Goal: Task Accomplishment & Management: Manage account settings

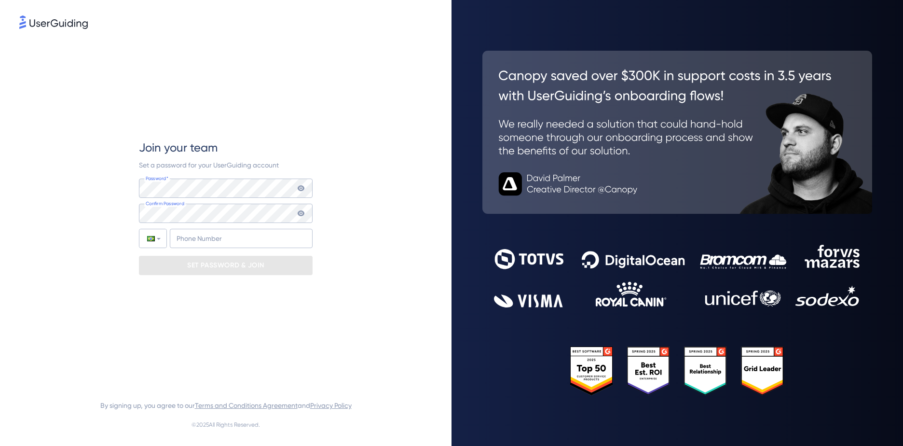
click at [78, 26] on img at bounding box center [53, 22] width 68 height 14
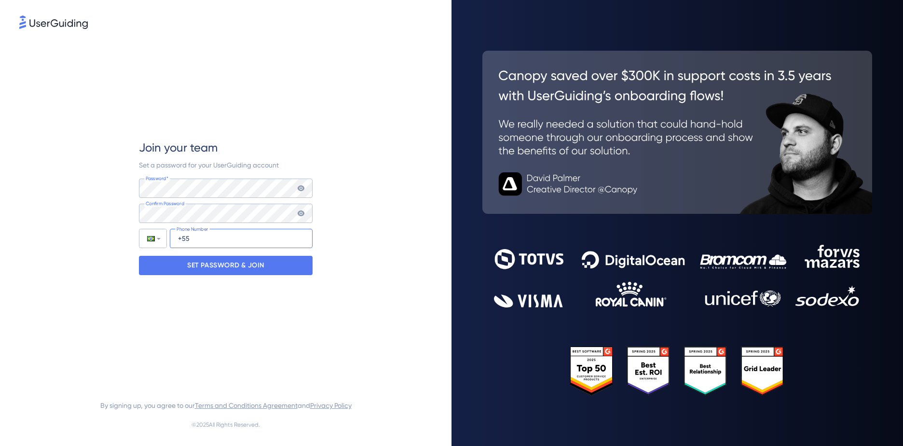
click at [210, 241] on input "+55" at bounding box center [241, 238] width 143 height 19
type input "[PHONE_NUMBER]"
click at [262, 270] on p "SET PASSWORD & JOIN" at bounding box center [225, 264] width 77 height 15
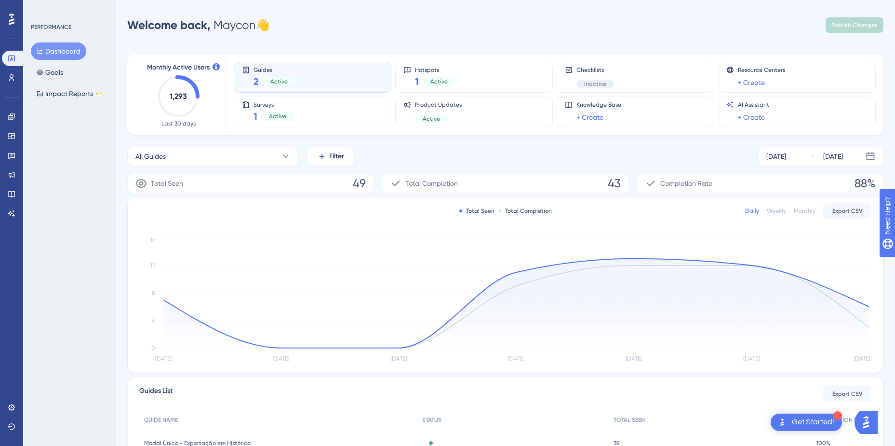
click at [837, 414] on div "1" at bounding box center [838, 415] width 9 height 9
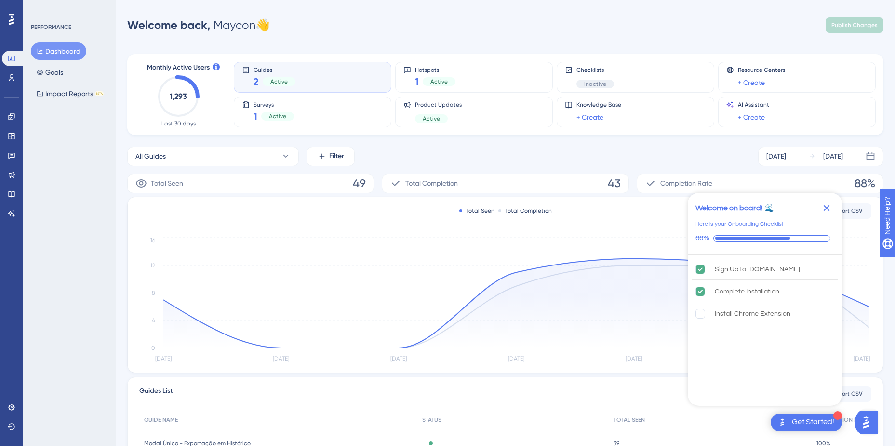
click at [825, 205] on icon "Close Checklist" at bounding box center [827, 208] width 6 height 6
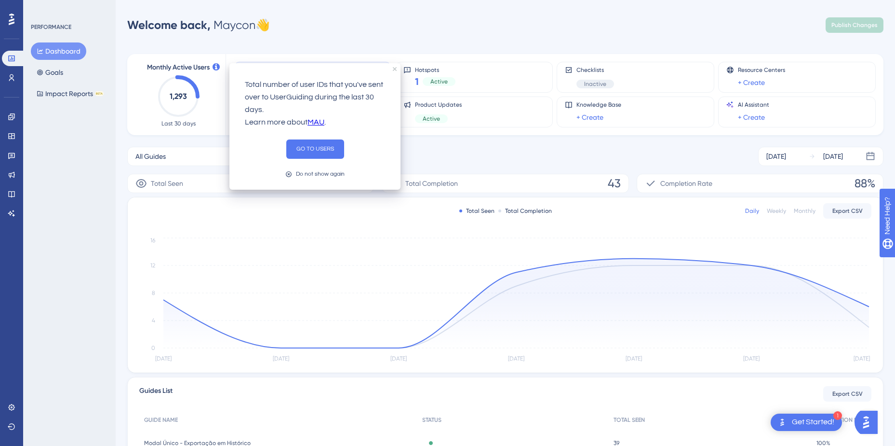
click at [317, 152] on button "GO TO USERS" at bounding box center [315, 148] width 58 height 19
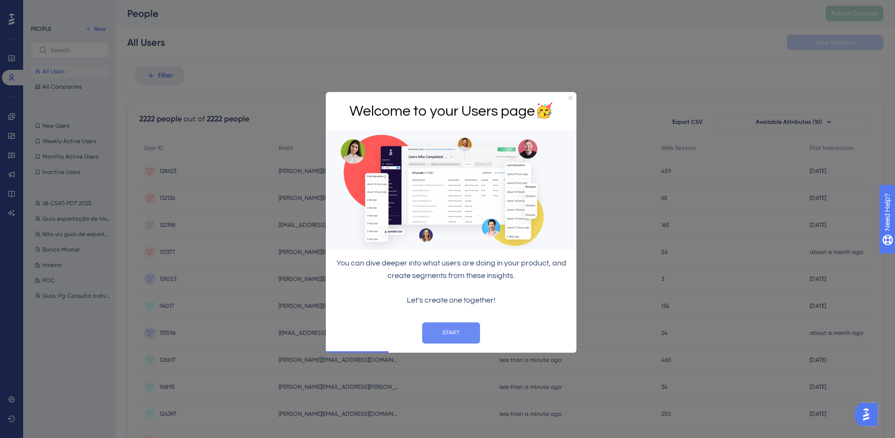
click at [458, 332] on button "START" at bounding box center [451, 333] width 58 height 21
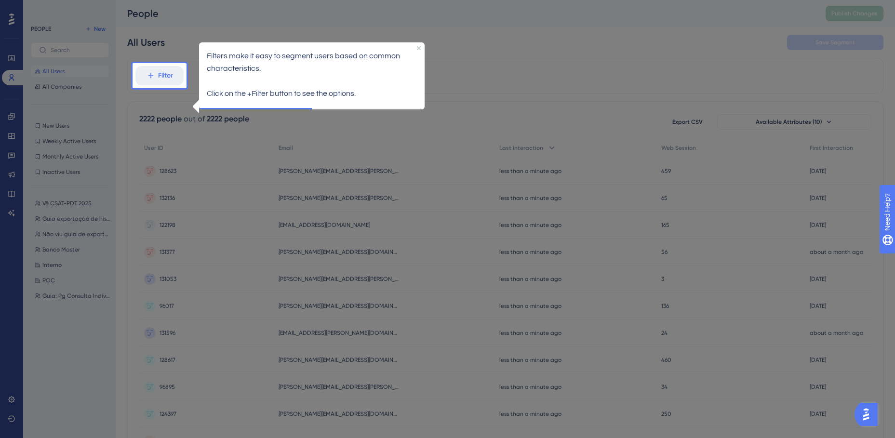
click at [436, 25] on div at bounding box center [545, 386] width 716 height 772
click at [418, 45] on div "Filters make it easy to segment users based on common characteristics. Click on…" at bounding box center [312, 75] width 226 height 66
click at [420, 49] on icon "Close Preview" at bounding box center [419, 48] width 4 height 4
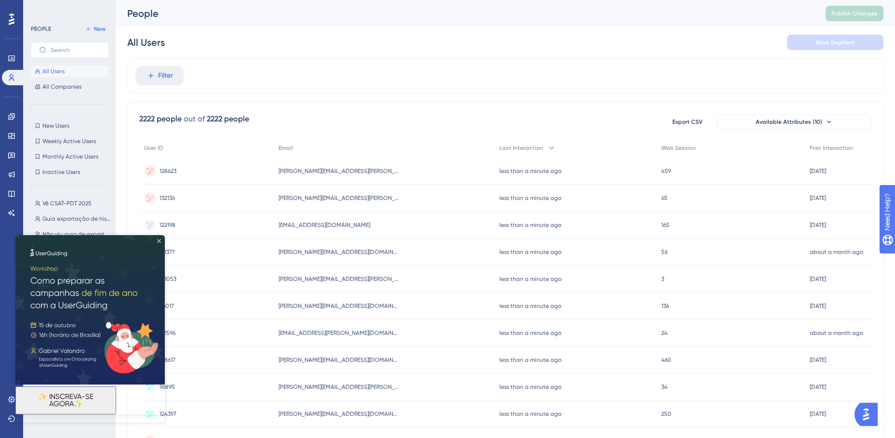
click at [160, 240] on icon "Close Preview" at bounding box center [159, 241] width 4 height 4
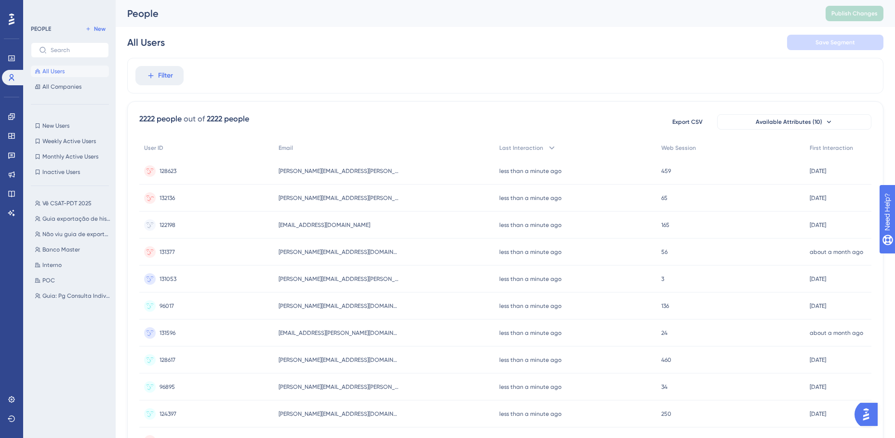
click at [173, 0] on html "You Unlocked a Reward! Share your experience on G2 and claim your $100 gift car…" at bounding box center [452, 99] width 903 height 245
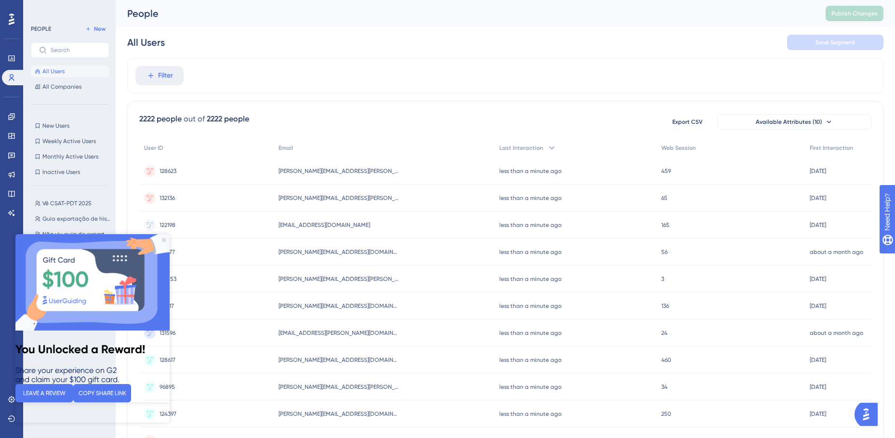
click at [165, 237] on img at bounding box center [92, 282] width 154 height 96
click at [163, 238] on icon "Close Preview" at bounding box center [164, 240] width 4 height 4
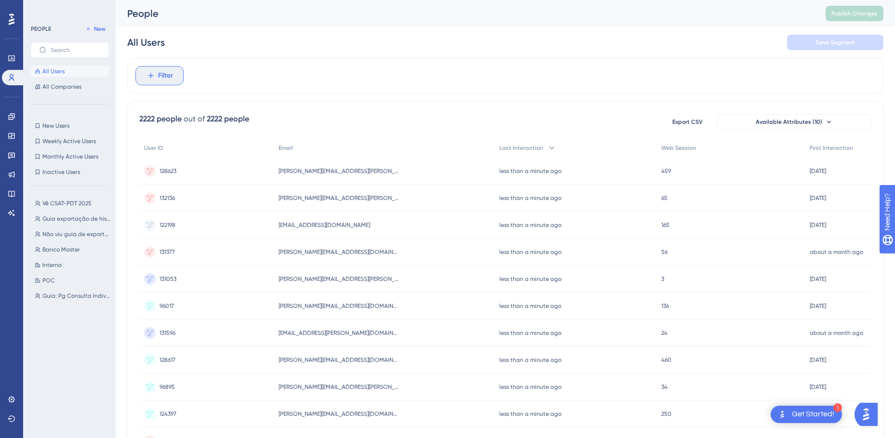
click at [170, 78] on span "Filter" at bounding box center [165, 76] width 15 height 12
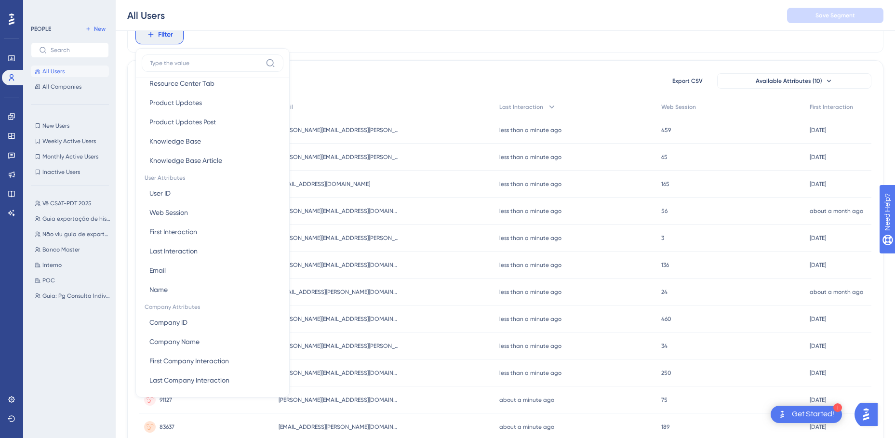
scroll to position [350, 0]
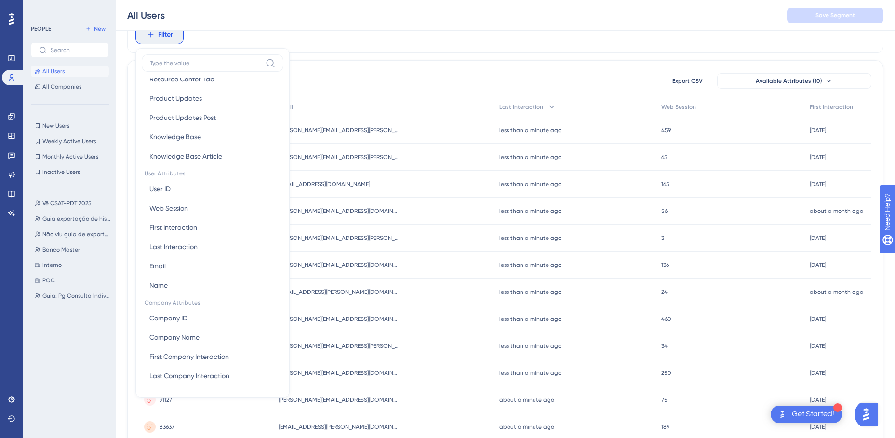
click at [54, 339] on div "Vê CSAT-PDT 2025 Vê CSAT-PDT 2025 Guia exportação de historico Guia exportação …" at bounding box center [73, 307] width 84 height 227
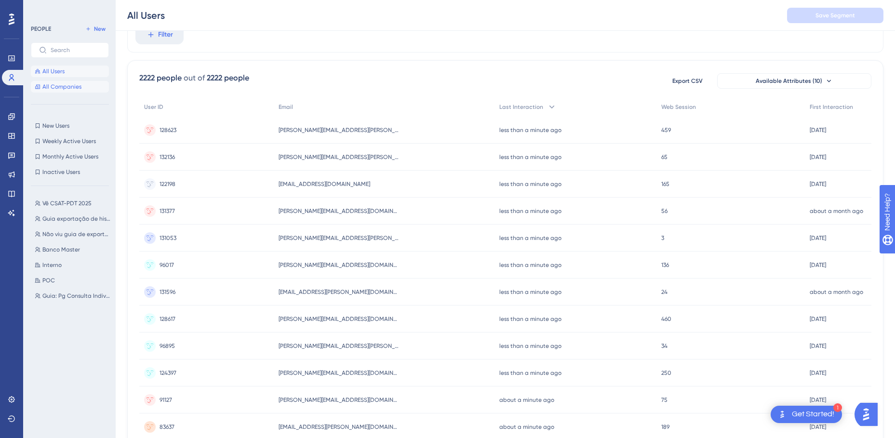
click at [61, 90] on span "All Companies" at bounding box center [61, 87] width 39 height 8
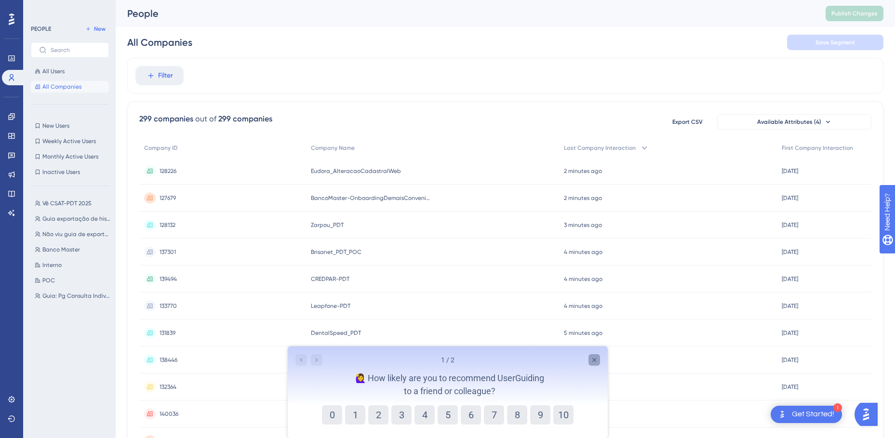
click at [590, 359] on icon "Close survey" at bounding box center [594, 360] width 8 height 8
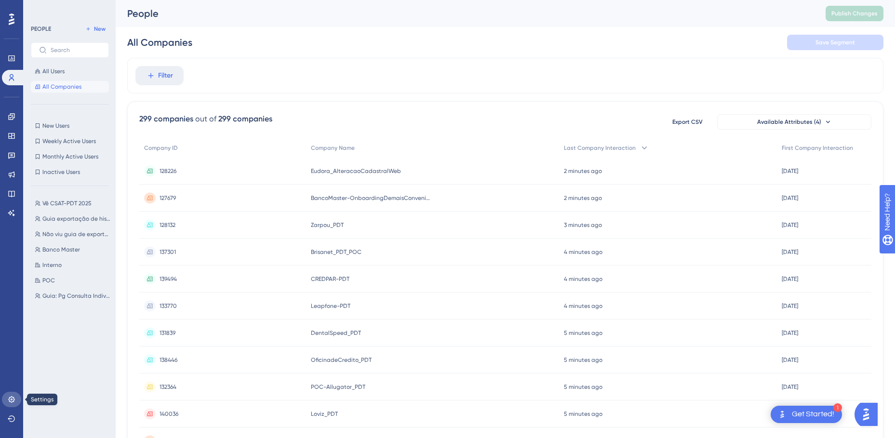
click at [14, 400] on icon at bounding box center [12, 400] width 8 height 8
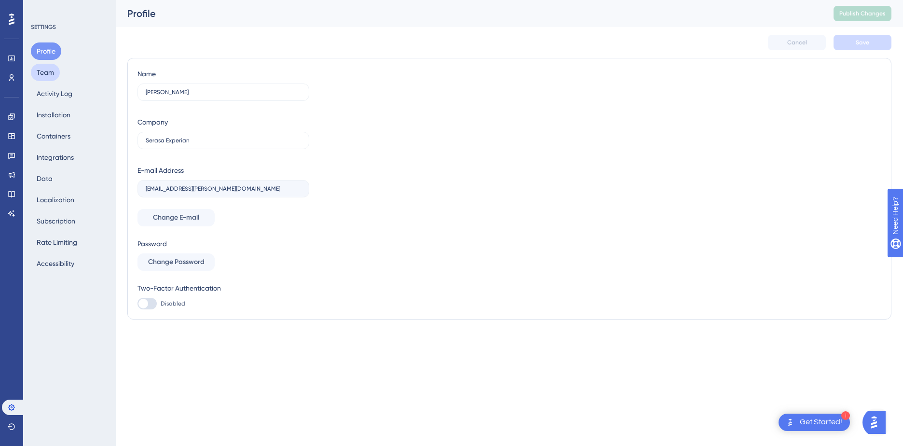
click at [51, 73] on button "Team" at bounding box center [45, 72] width 29 height 17
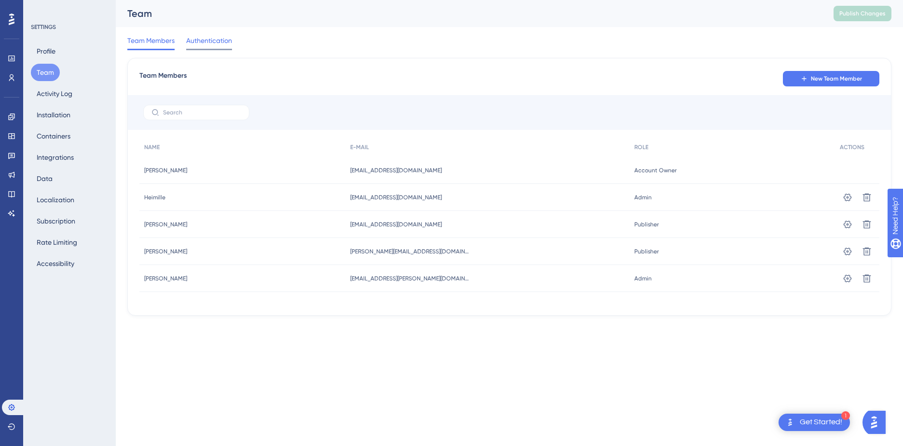
click at [216, 44] on span "Authentication" at bounding box center [209, 41] width 46 height 12
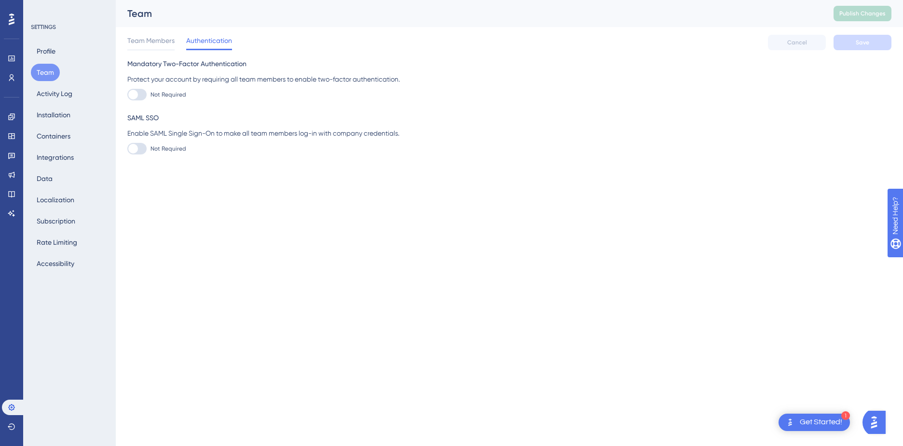
click at [143, 149] on div at bounding box center [136, 149] width 19 height 12
click at [127, 149] on input "Not Required" at bounding box center [127, 149] width 0 height 0
checkbox input "false"
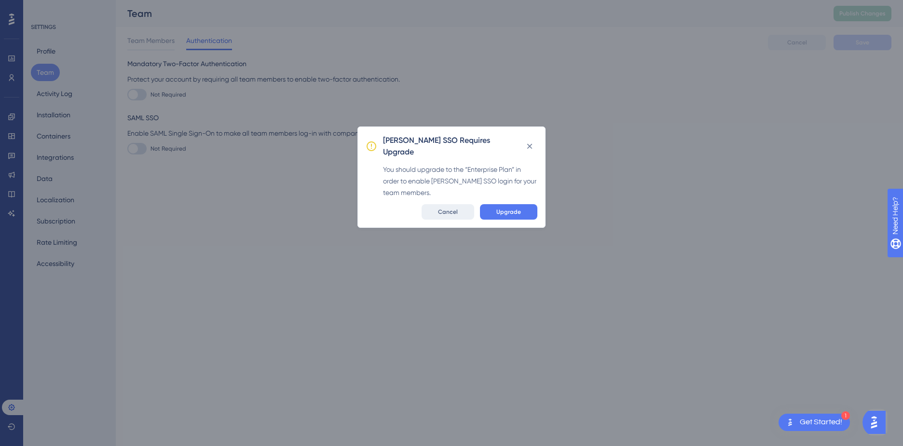
click at [450, 204] on button "Cancel" at bounding box center [447, 211] width 53 height 15
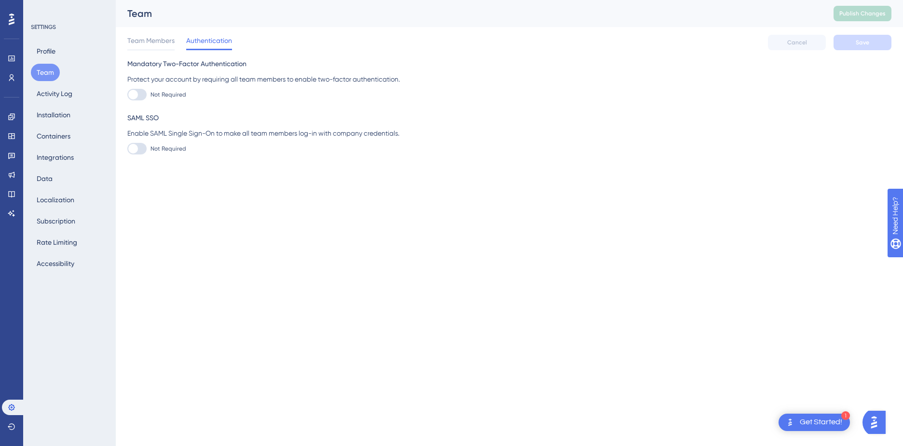
click at [148, 96] on label "Not Required" at bounding box center [156, 95] width 59 height 12
click at [127, 95] on input "Not Required" at bounding box center [127, 95] width 0 height 0
checkbox input "false"
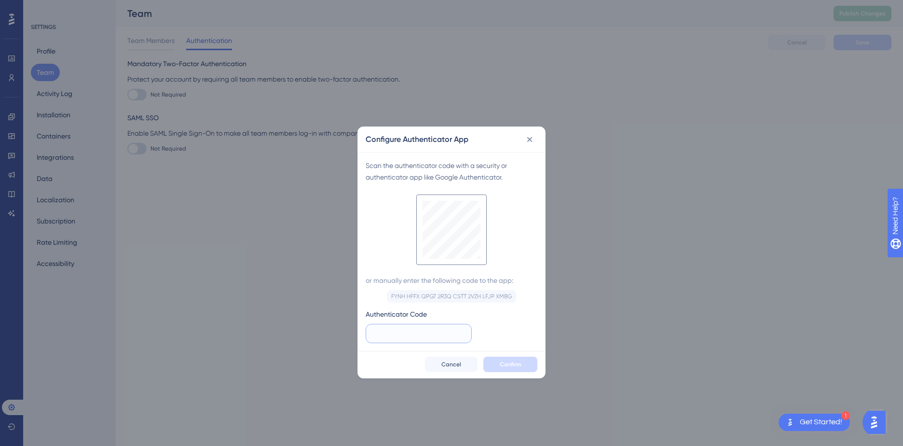
click at [428, 334] on input "text" at bounding box center [419, 333] width 90 height 11
type input "505 296"
click at [507, 365] on span "Confirm" at bounding box center [510, 364] width 21 height 8
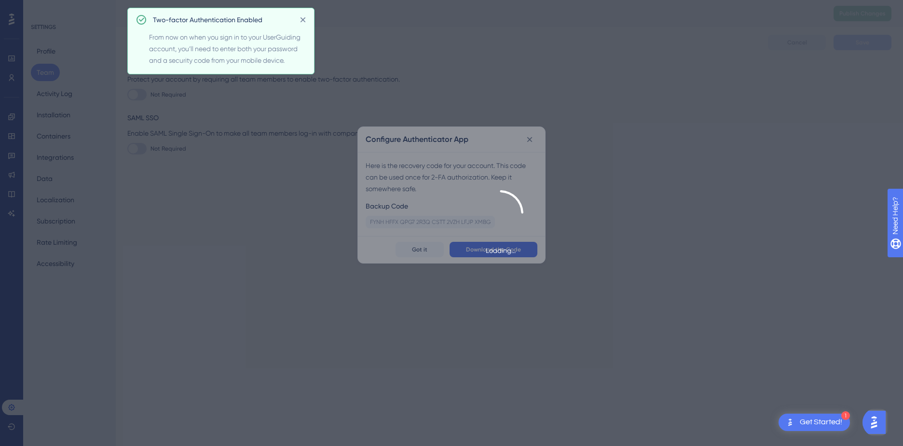
checkbox input "true"
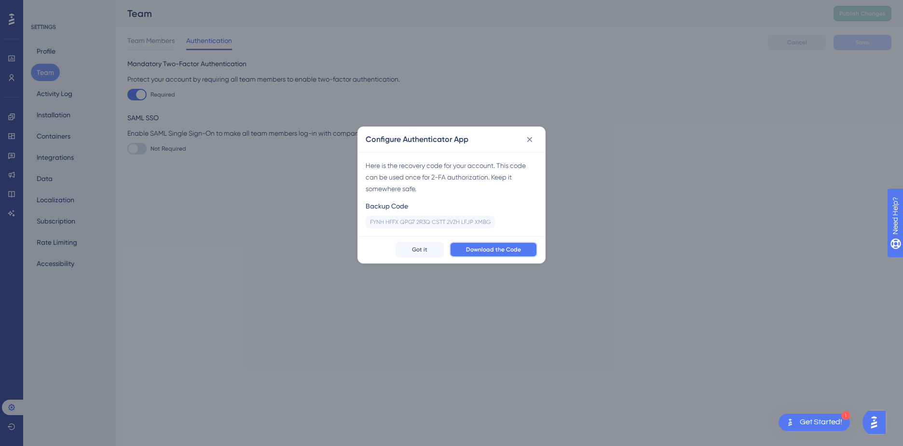
click at [479, 245] on span "Download the Code" at bounding box center [493, 249] width 55 height 8
click at [421, 242] on button "Got it" at bounding box center [419, 249] width 48 height 15
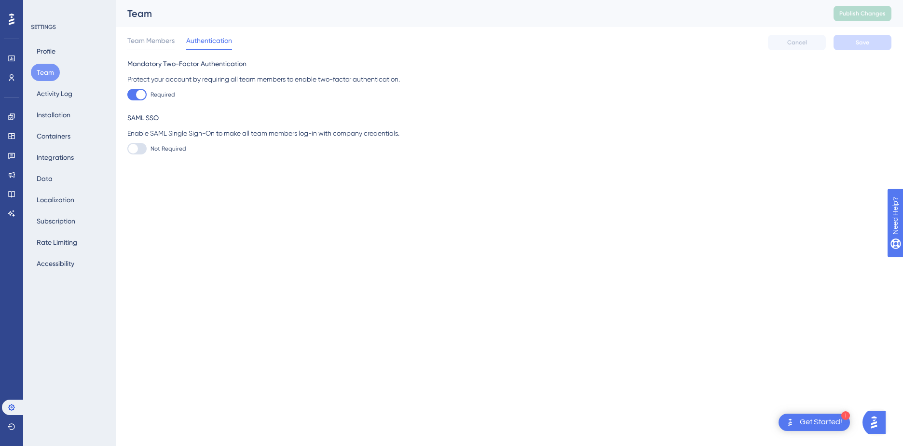
click at [668, 0] on html "1 Get Started! Performance Users Engagement Widgets Feedback Product Updates Kn…" at bounding box center [451, 0] width 903 height 0
click at [154, 42] on span "Team Members" at bounding box center [150, 41] width 47 height 12
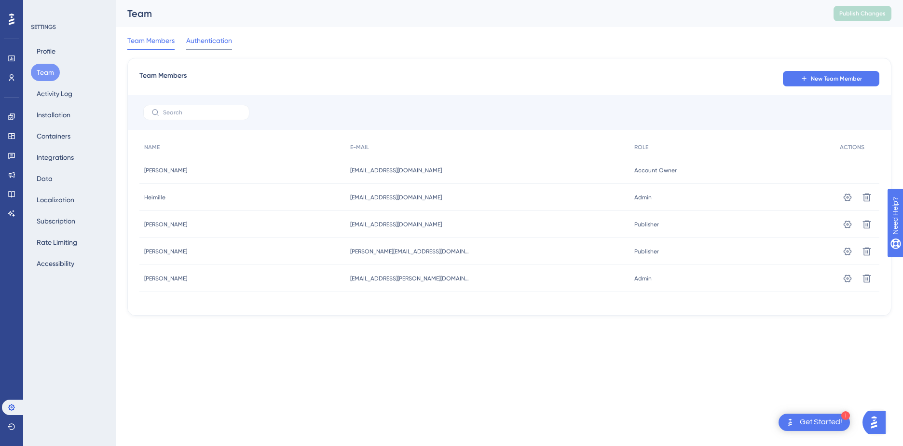
click at [201, 40] on span "Authentication" at bounding box center [209, 41] width 46 height 12
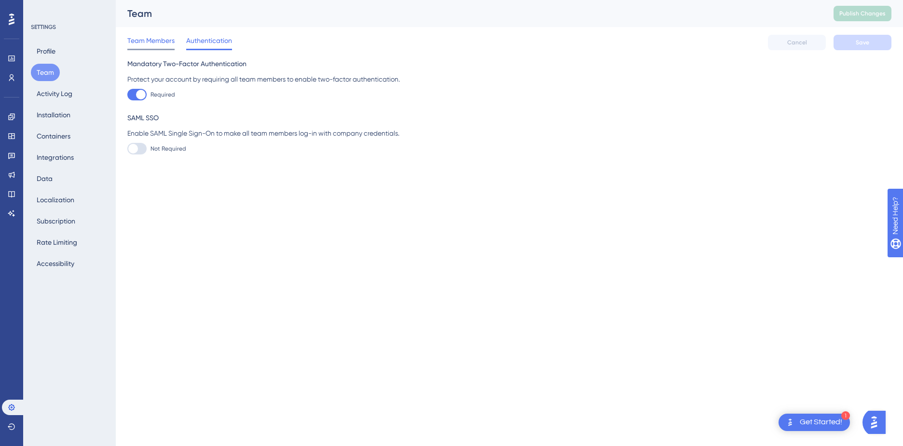
click at [164, 43] on span "Team Members" at bounding box center [150, 41] width 47 height 12
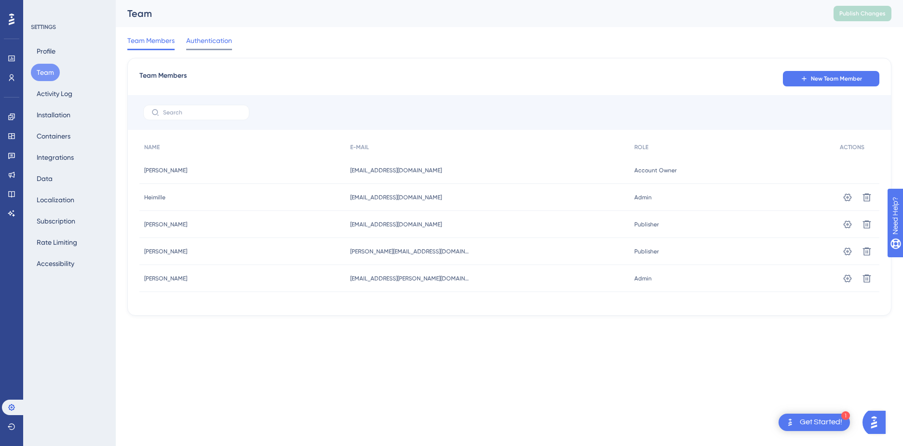
click at [209, 46] on span "Authentication" at bounding box center [209, 41] width 46 height 12
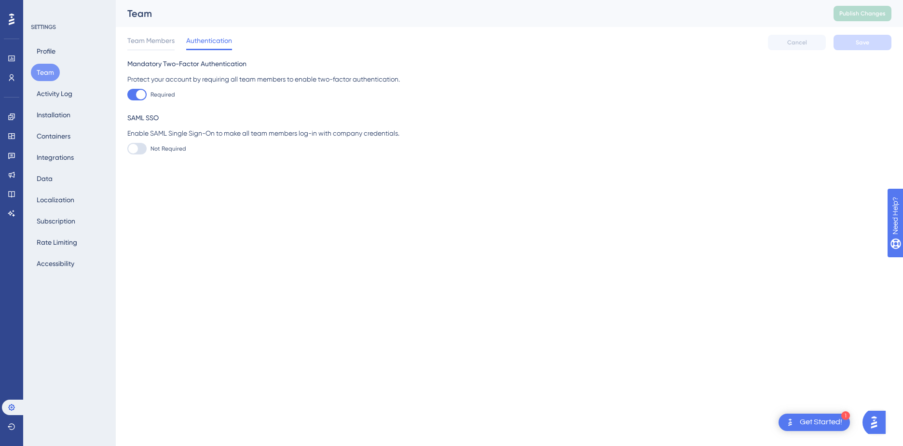
click at [62, 49] on div "Profile Team Activity Log Installation Containers Integrations Data Localizatio…" at bounding box center [70, 157] width 78 height 230
click at [50, 49] on button "Profile" at bounding box center [46, 50] width 30 height 17
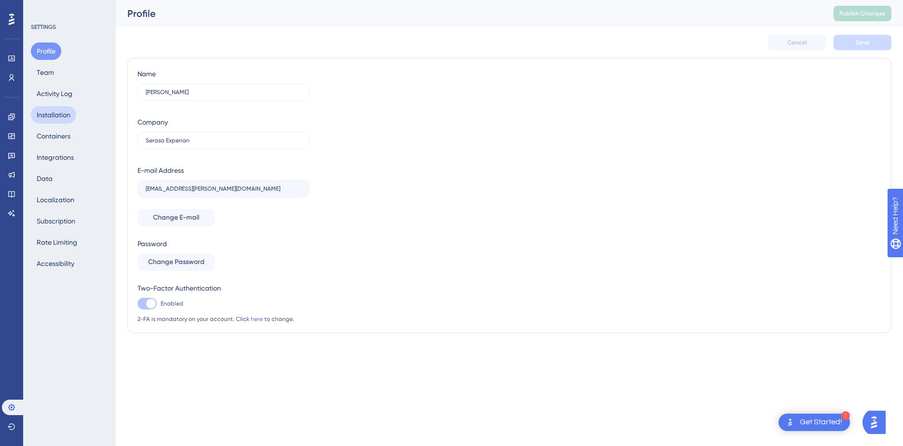
click at [63, 114] on button "Installation" at bounding box center [53, 114] width 45 height 17
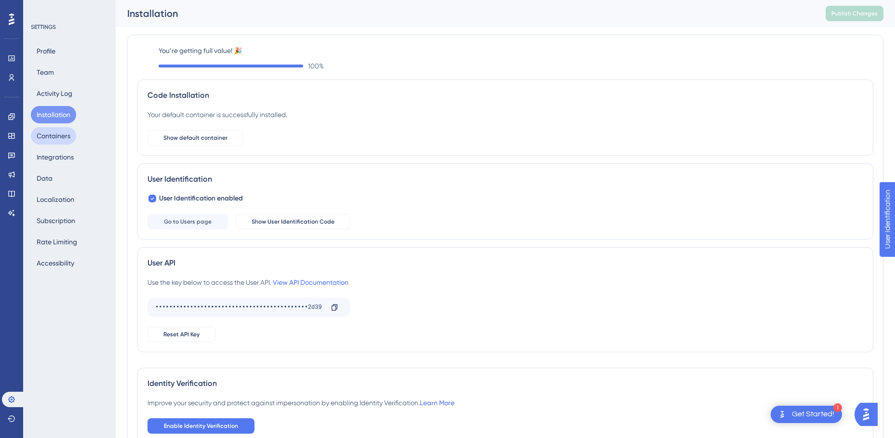
click at [64, 134] on button "Containers" at bounding box center [53, 135] width 45 height 17
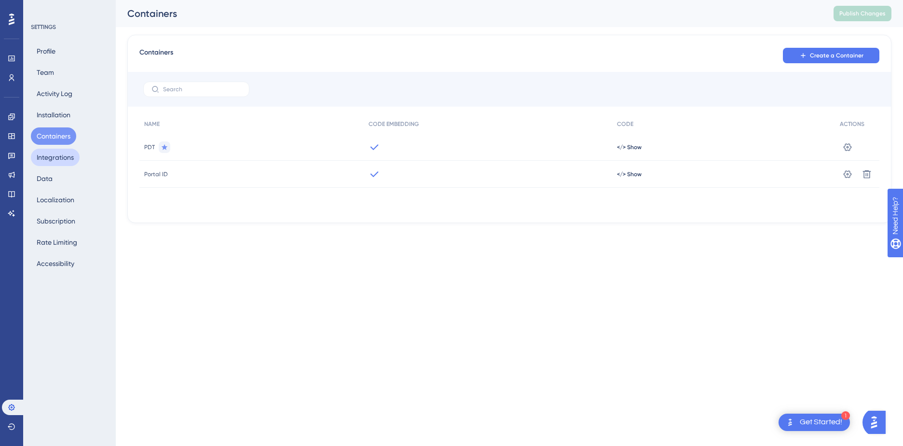
click at [69, 154] on button "Integrations" at bounding box center [55, 157] width 49 height 17
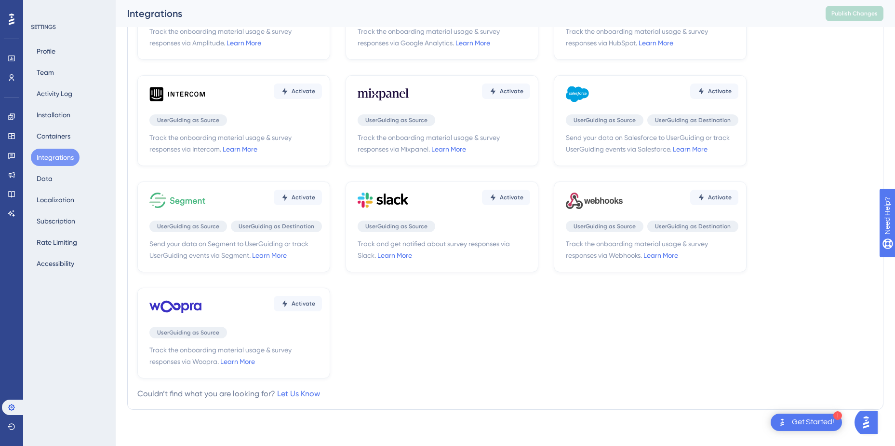
scroll to position [107, 0]
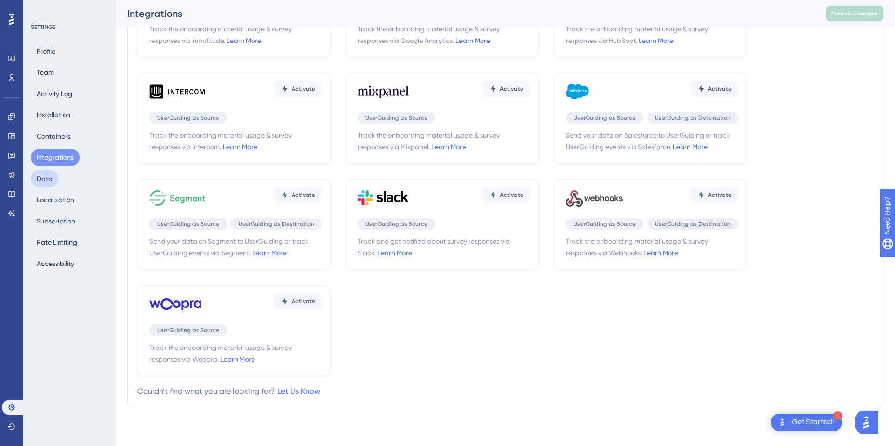
click at [50, 175] on button "Data" at bounding box center [44, 178] width 27 height 17
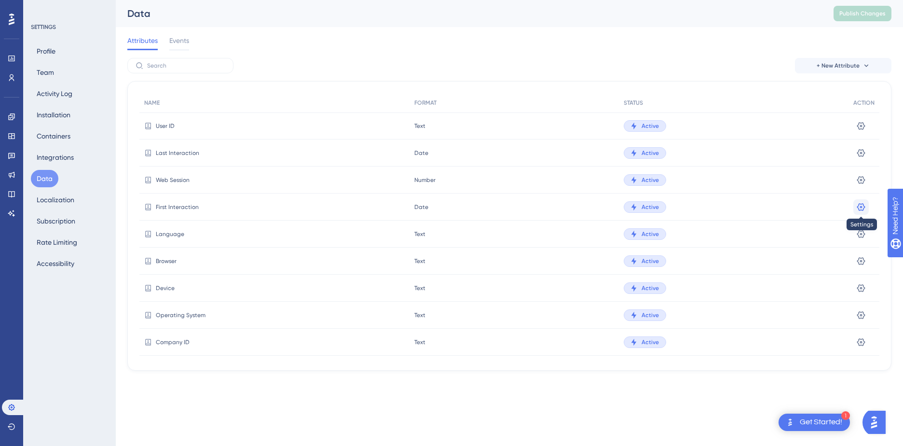
click at [857, 206] on icon at bounding box center [861, 207] width 8 height 8
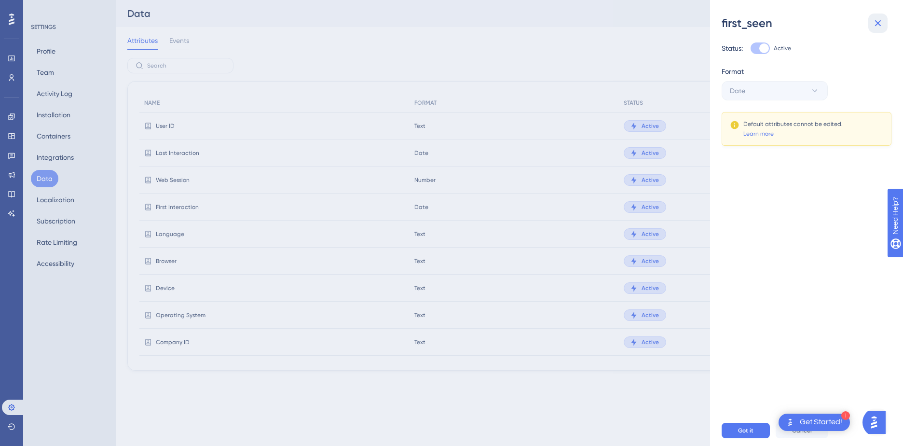
click at [878, 24] on icon at bounding box center [878, 23] width 6 height 6
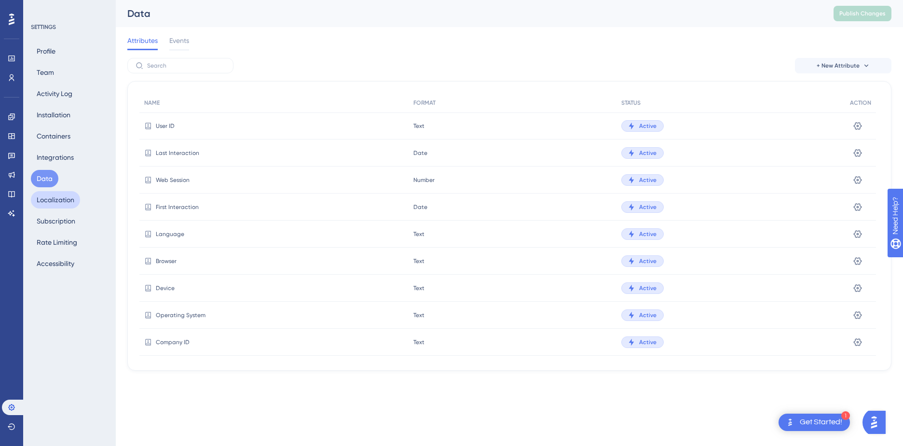
click at [64, 196] on button "Localization" at bounding box center [55, 199] width 49 height 17
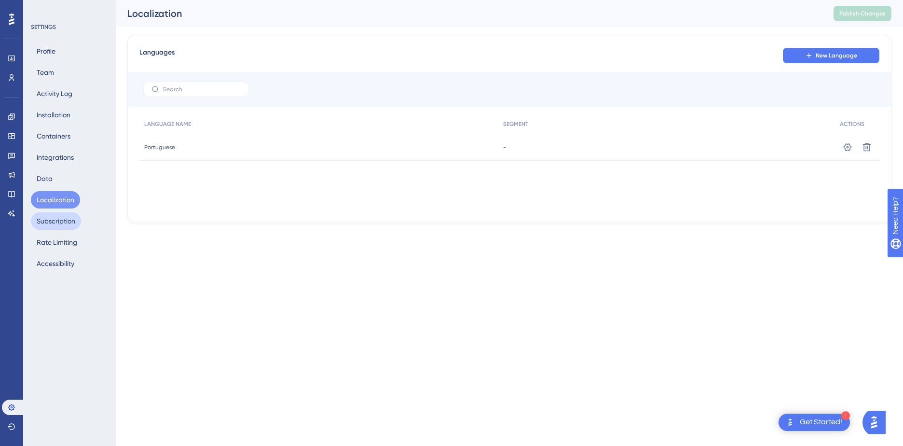
click at [68, 219] on button "Subscription" at bounding box center [56, 220] width 50 height 17
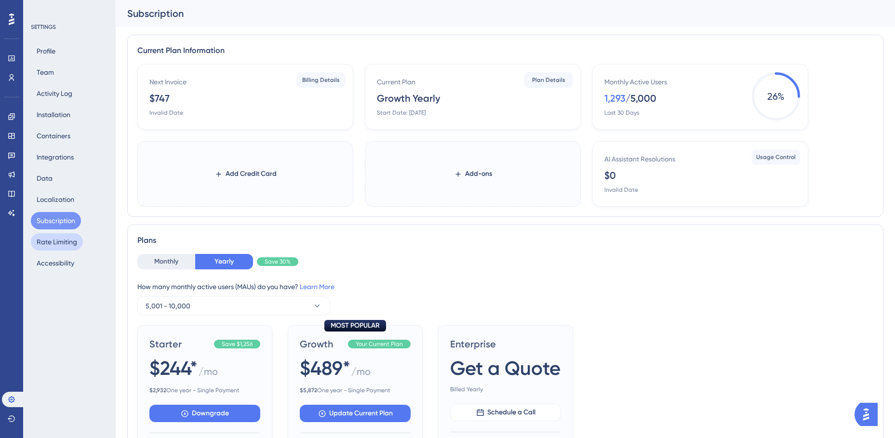
click at [72, 244] on button "Rate Limiting" at bounding box center [57, 241] width 52 height 17
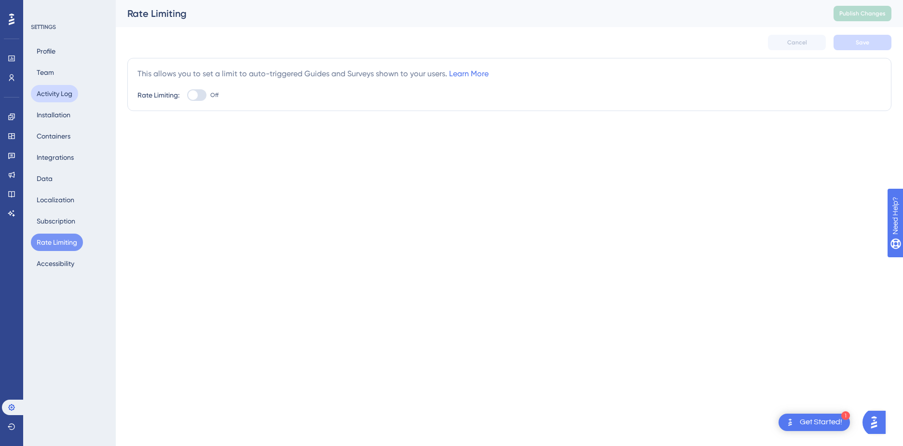
click at [56, 94] on button "Activity Log" at bounding box center [54, 93] width 47 height 17
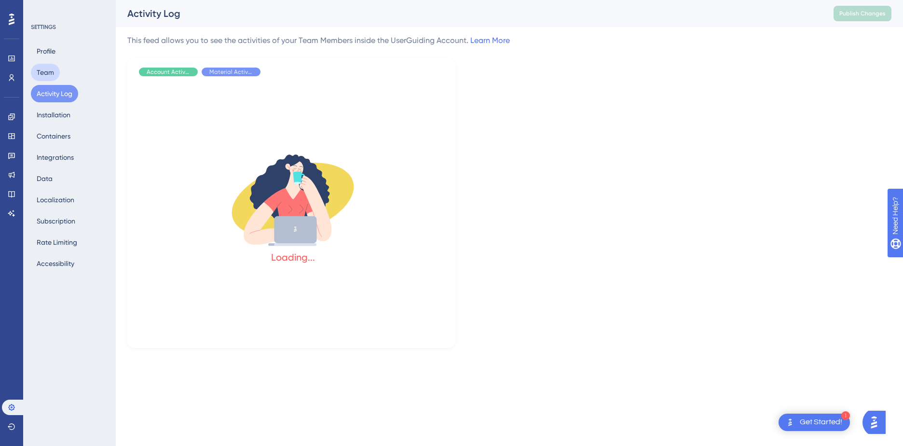
click at [53, 65] on button "Team" at bounding box center [45, 72] width 29 height 17
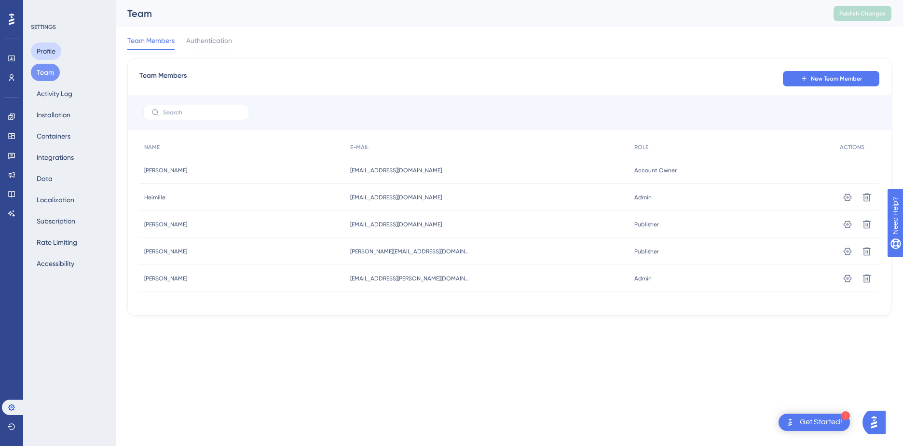
click at [57, 48] on button "Profile" at bounding box center [46, 50] width 30 height 17
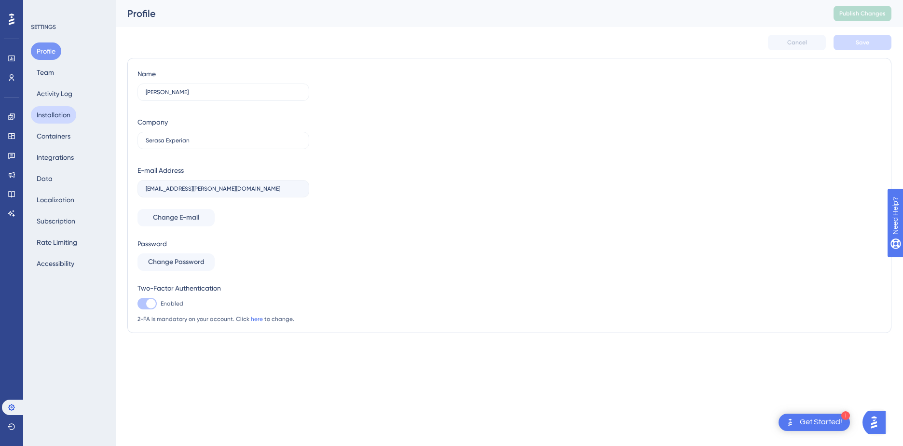
click at [62, 113] on button "Installation" at bounding box center [53, 114] width 45 height 17
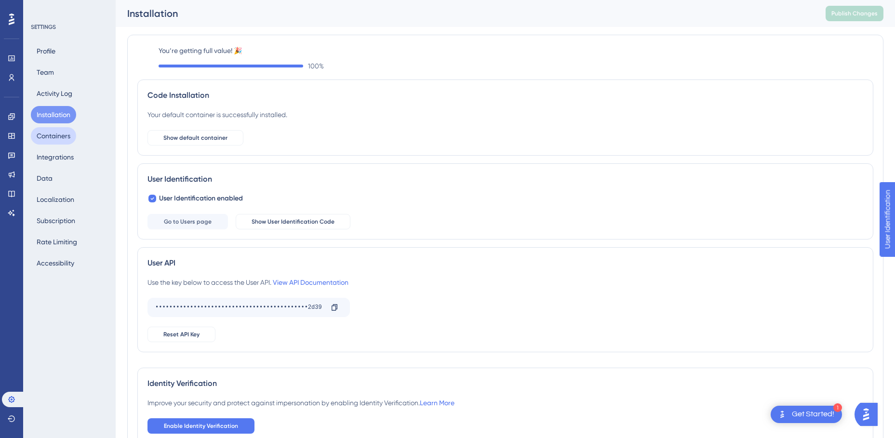
click at [66, 136] on button "Containers" at bounding box center [53, 135] width 45 height 17
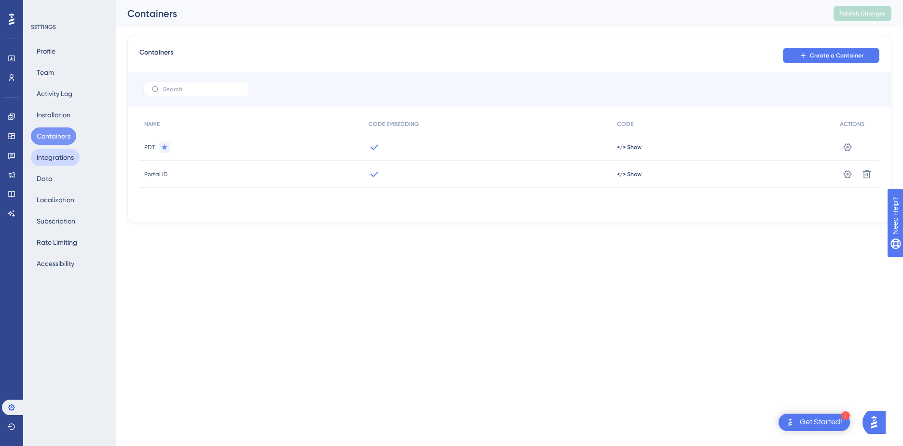
click at [66, 159] on button "Integrations" at bounding box center [55, 157] width 49 height 17
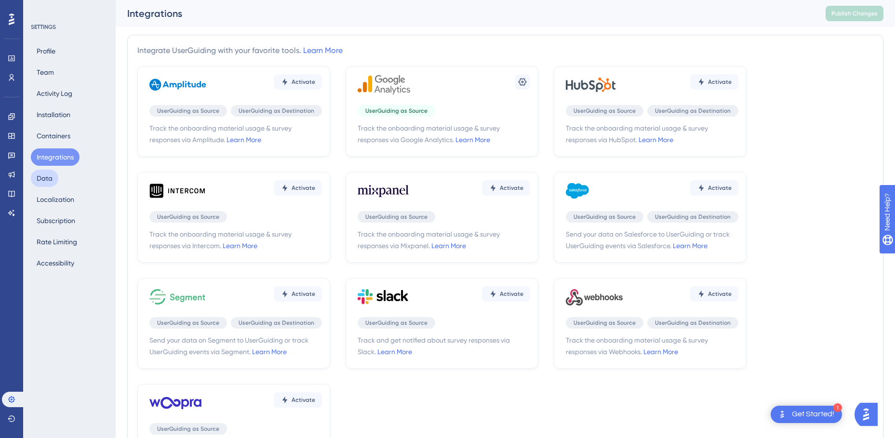
click at [48, 180] on button "Data" at bounding box center [44, 178] width 27 height 17
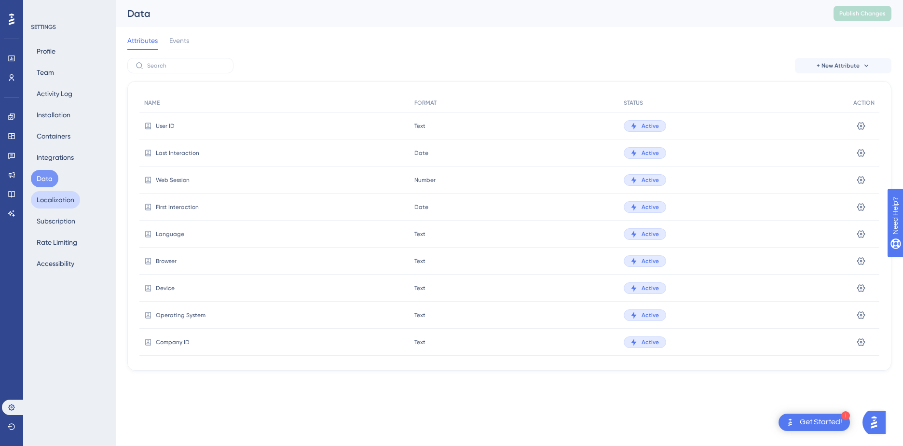
click at [68, 200] on button "Localization" at bounding box center [55, 199] width 49 height 17
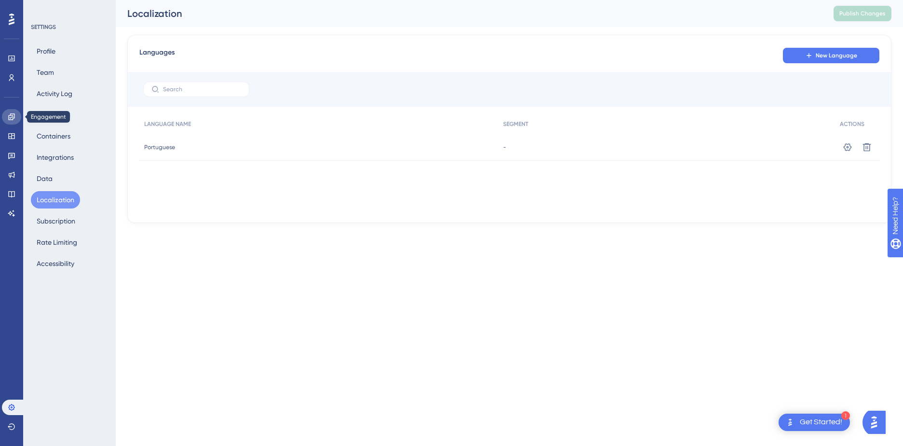
click at [10, 115] on icon at bounding box center [11, 116] width 6 height 6
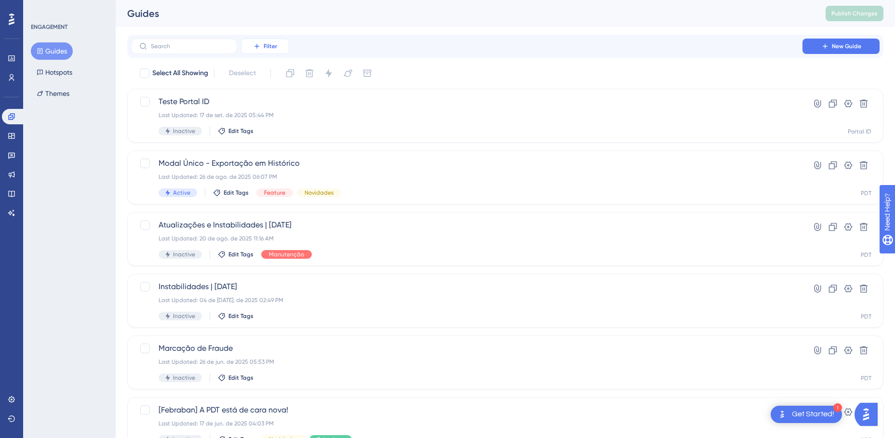
click at [278, 49] on button "Filter" at bounding box center [265, 46] width 48 height 15
click at [67, 72] on button "Hotspots" at bounding box center [54, 72] width 47 height 17
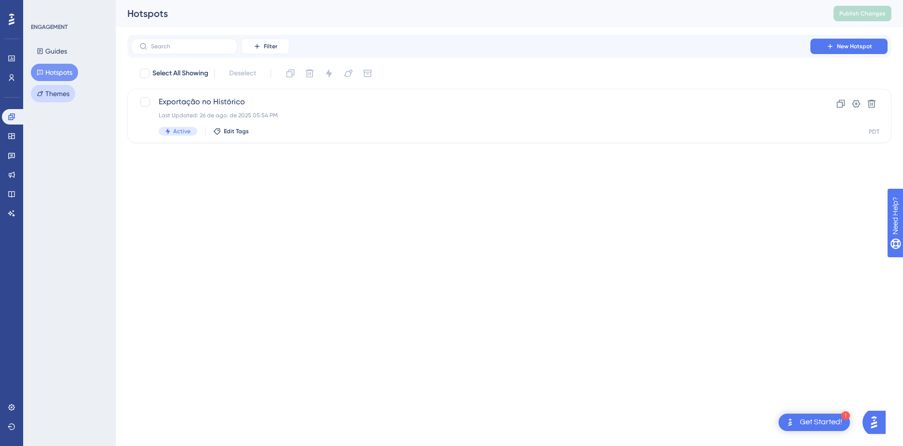
click at [68, 100] on button "Themes" at bounding box center [53, 93] width 44 height 17
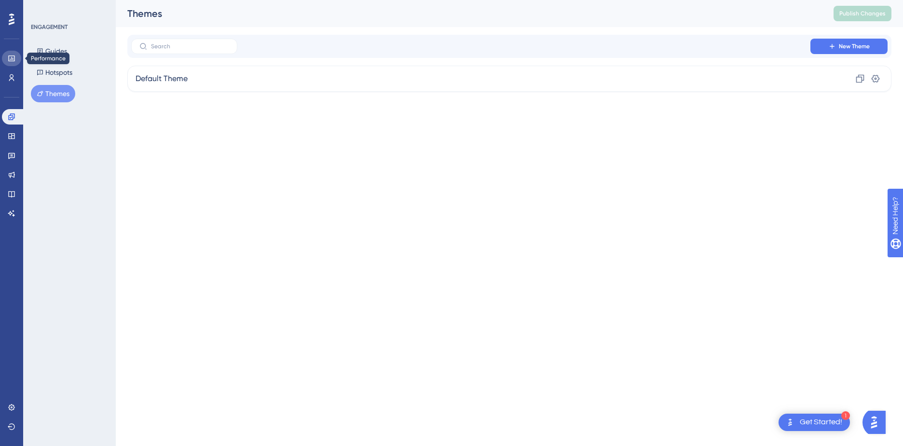
click at [6, 61] on link at bounding box center [11, 58] width 19 height 15
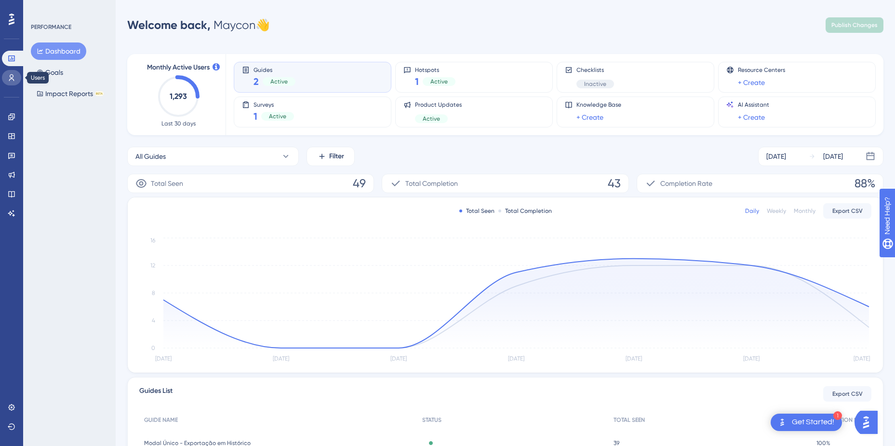
click at [10, 79] on icon at bounding box center [12, 78] width 8 height 8
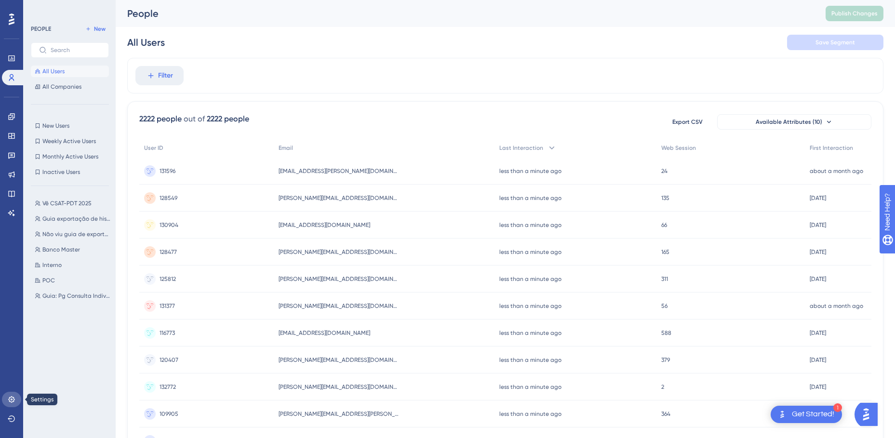
click at [16, 403] on link at bounding box center [11, 399] width 19 height 15
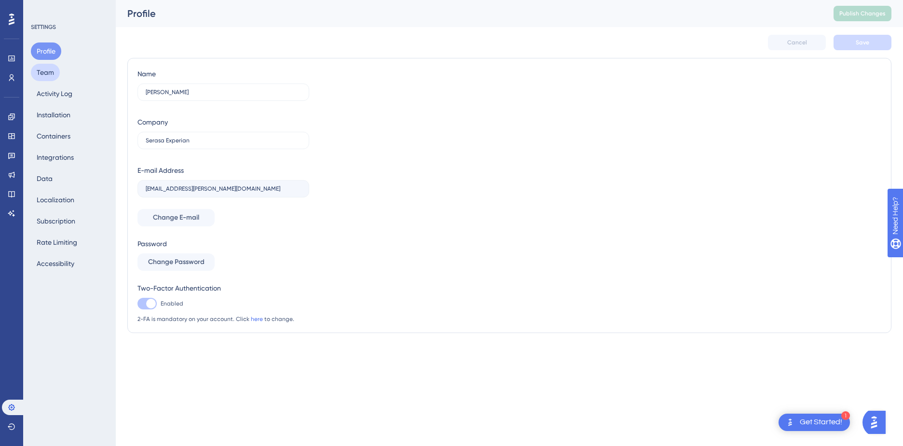
click at [51, 72] on button "Team" at bounding box center [45, 72] width 29 height 17
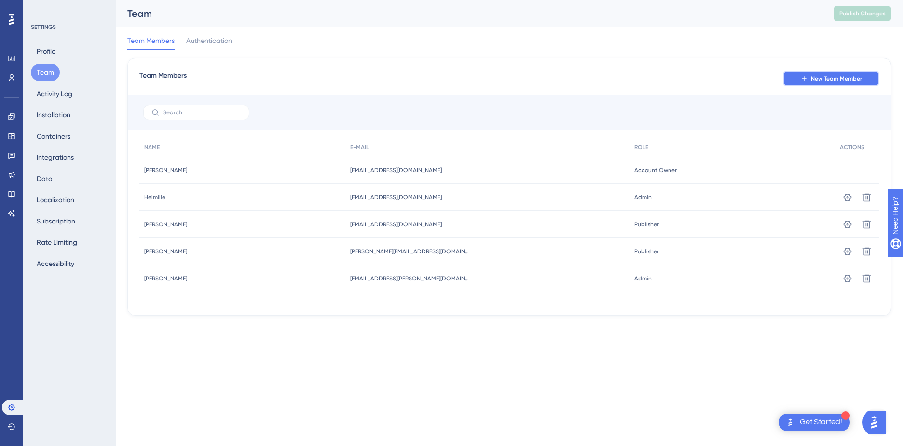
click at [825, 86] on button "New Team Member" at bounding box center [831, 78] width 96 height 15
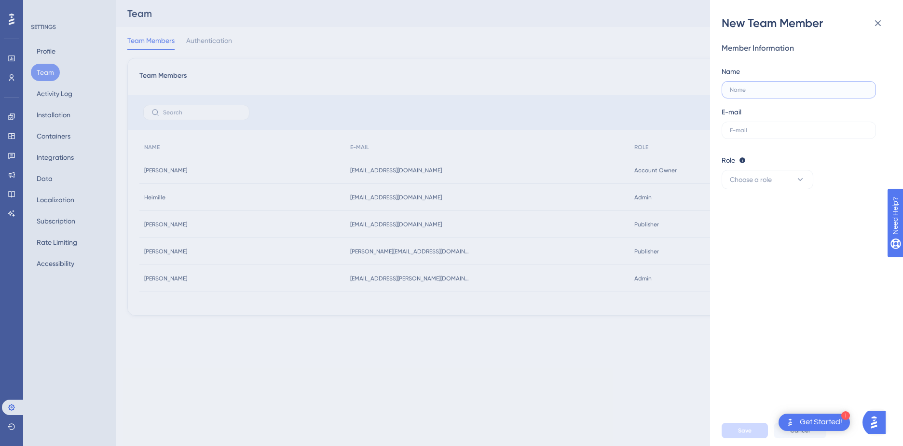
click at [756, 91] on input "text" at bounding box center [799, 89] width 138 height 7
paste input "Matheus.Soldan@experian.com"
type input "Matheus.Soldan@experian.com"
click at [776, 131] on input "text" at bounding box center [799, 130] width 138 height 7
click at [774, 128] on input "text" at bounding box center [799, 130] width 138 height 7
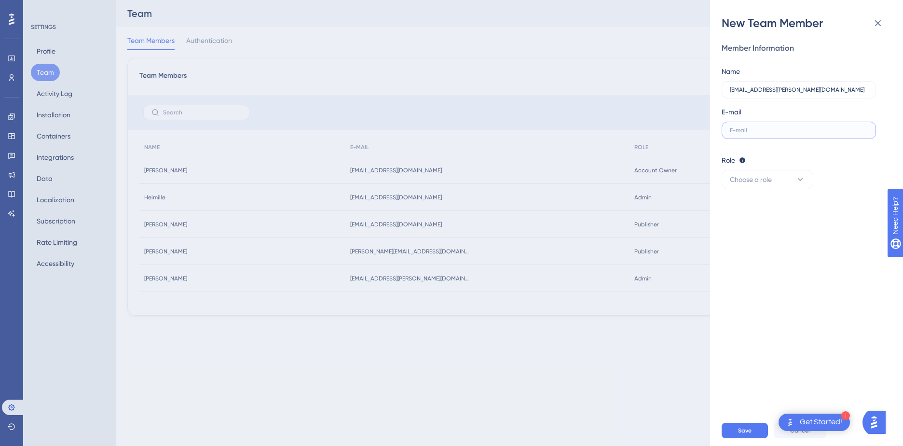
paste input "Matheus.Soldan@experian.com"
type input "Matheus.Soldan@experian.com"
click at [752, 88] on input "Matheus.Soldan@experian.com" at bounding box center [799, 89] width 138 height 7
type input "Matheus Soldan"
click at [759, 186] on button "Choose a role" at bounding box center [767, 179] width 92 height 19
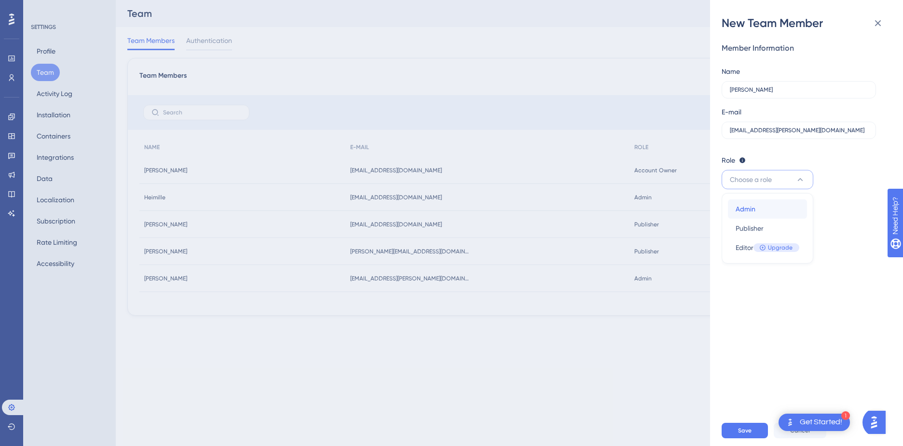
click at [751, 210] on span "Admin" at bounding box center [745, 209] width 20 height 12
click at [803, 178] on icon at bounding box center [800, 180] width 10 height 10
click at [759, 227] on span "Publisher" at bounding box center [749, 228] width 28 height 12
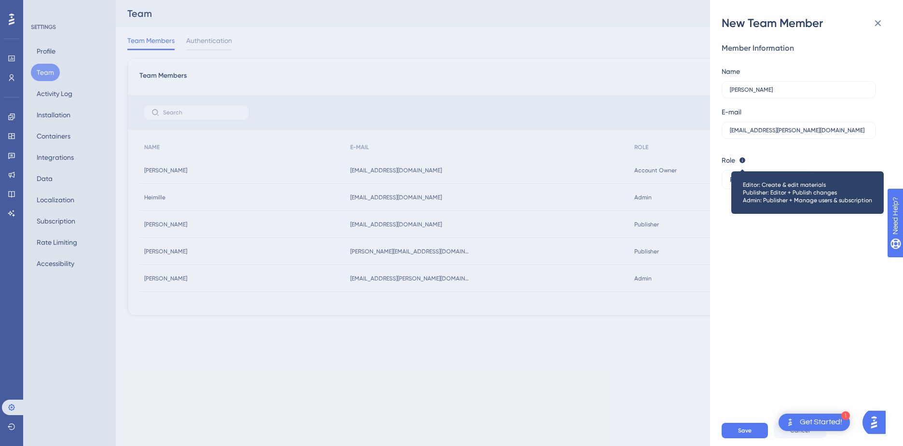
click at [744, 162] on icon at bounding box center [742, 160] width 6 height 6
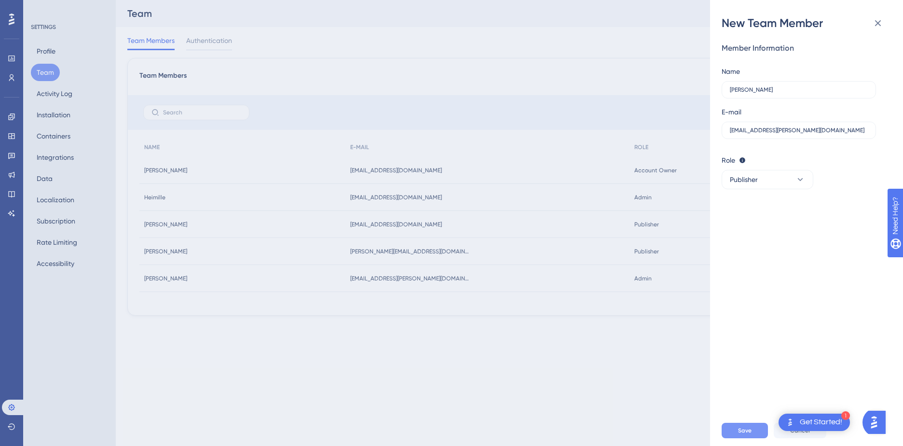
click at [756, 426] on button "Save" at bounding box center [744, 429] width 46 height 15
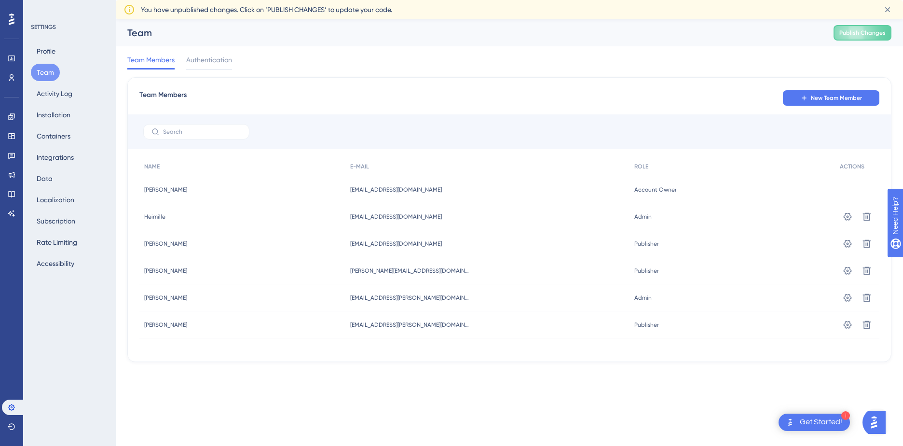
click at [77, 142] on div "Profile Team Activity Log Installation Containers Integrations Data Localizatio…" at bounding box center [70, 157] width 78 height 230
click at [63, 137] on button "Containers" at bounding box center [53, 135] width 45 height 17
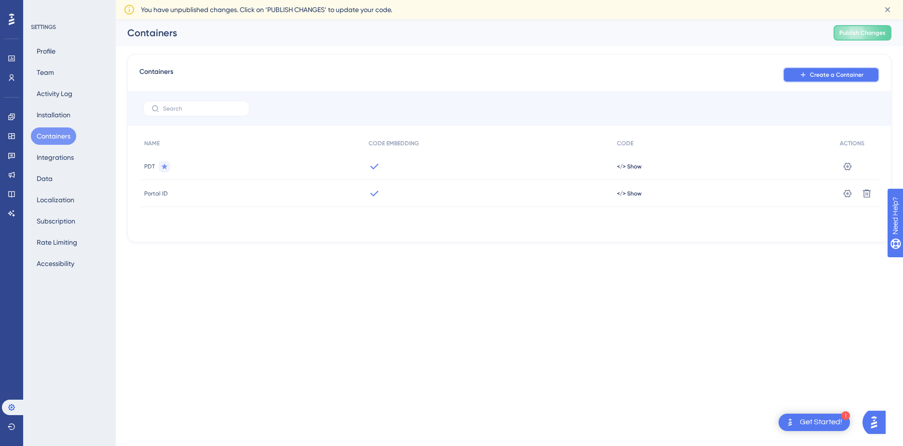
click at [834, 74] on span "Create a Container" at bounding box center [837, 75] width 54 height 8
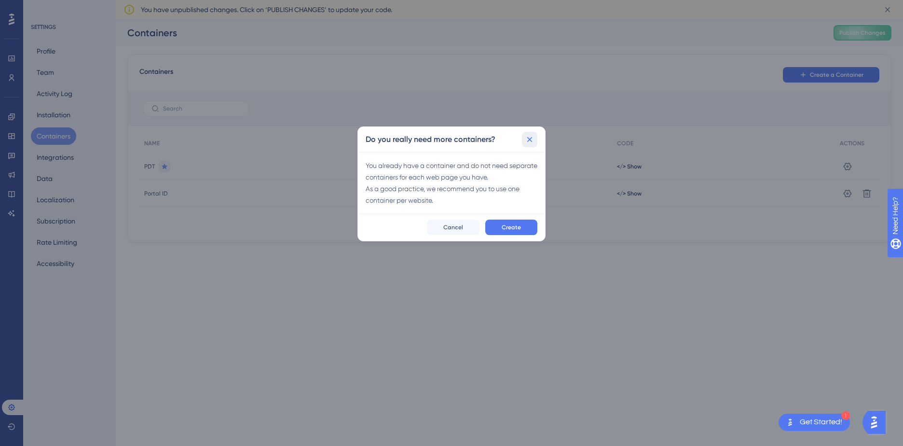
click at [533, 142] on icon at bounding box center [530, 140] width 10 height 10
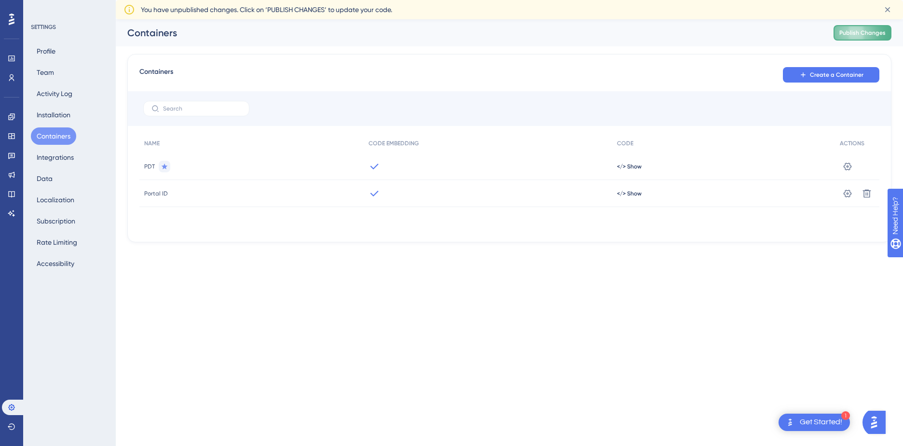
click at [890, 11] on icon at bounding box center [887, 10] width 10 height 10
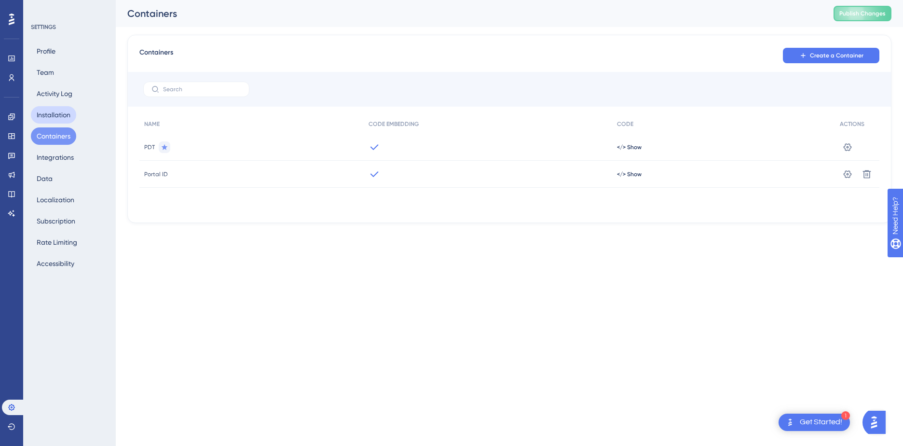
click at [56, 107] on button "Installation" at bounding box center [53, 114] width 45 height 17
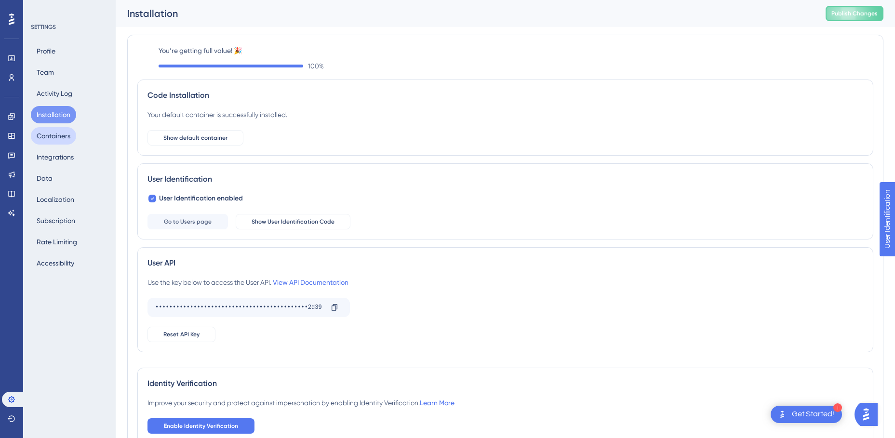
click at [61, 133] on button "Containers" at bounding box center [53, 135] width 45 height 17
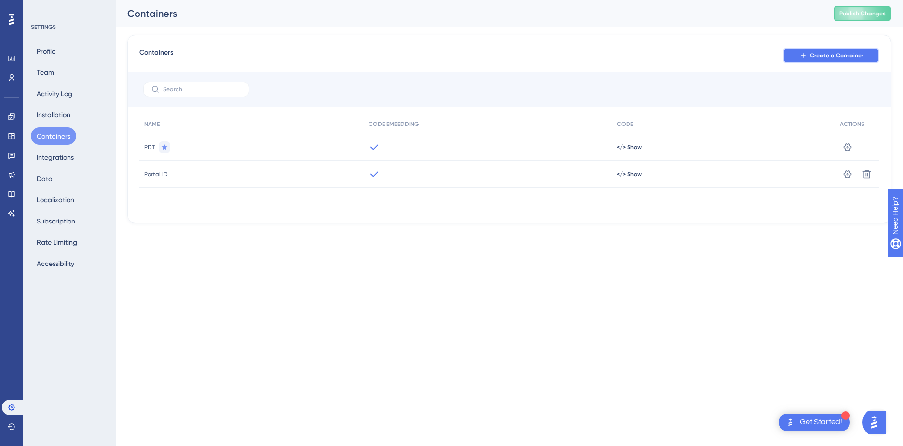
click at [845, 55] on span "Create a Container" at bounding box center [837, 56] width 54 height 8
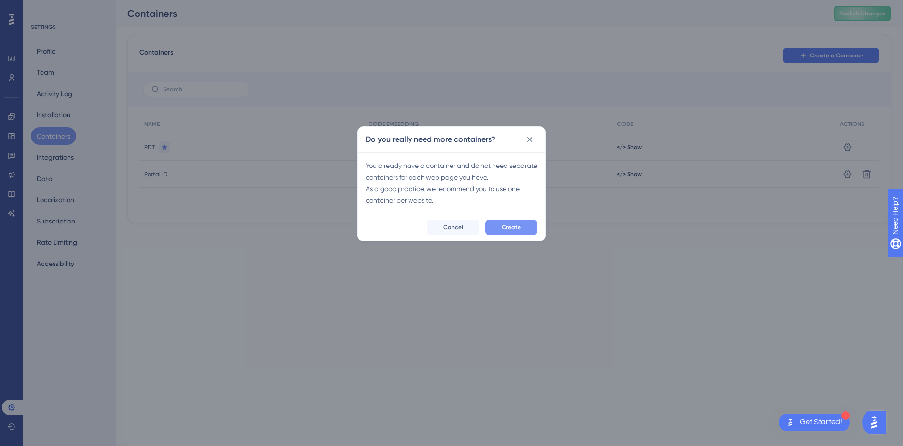
click at [521, 230] on button "Create" at bounding box center [511, 226] width 52 height 15
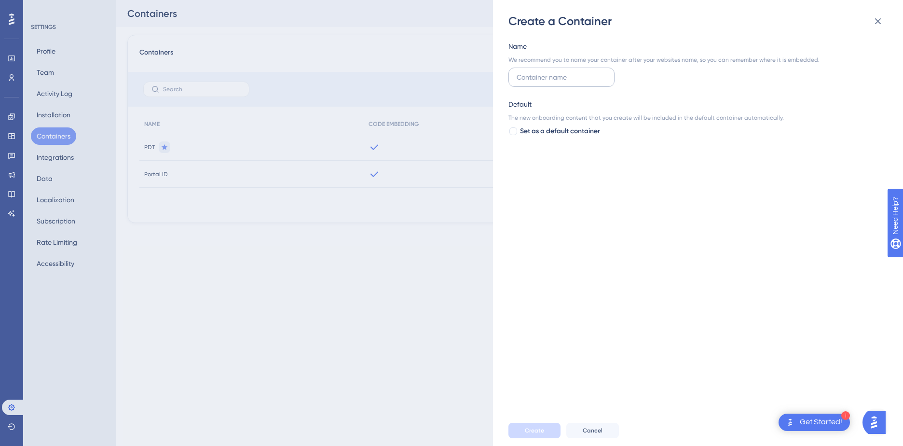
click at [564, 81] on input "text" at bounding box center [561, 77] width 90 height 11
type input "One"
click at [529, 429] on span "Create" at bounding box center [534, 430] width 19 height 8
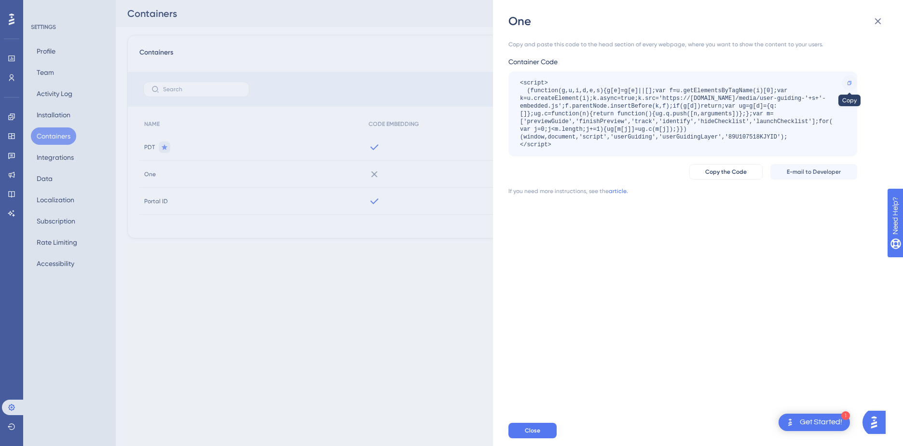
click at [849, 84] on icon at bounding box center [849, 83] width 8 height 5
click at [802, 176] on button "E-mail to Developer" at bounding box center [813, 171] width 87 height 15
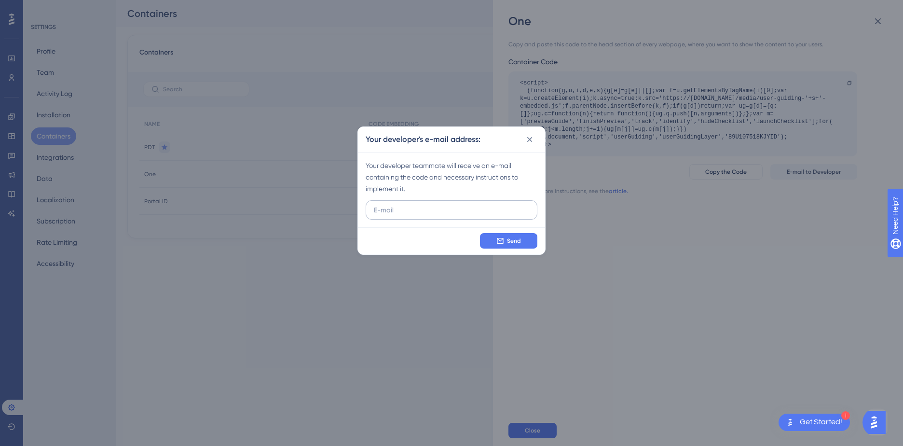
click at [410, 213] on input "text" at bounding box center [451, 209] width 155 height 11
type input "wellington.gasparin@experian.com"
click at [515, 240] on span "Send" at bounding box center [514, 241] width 14 height 8
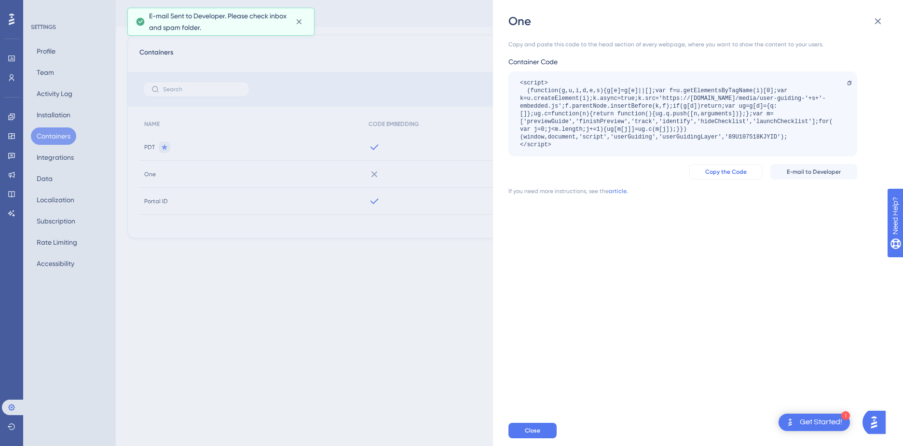
click at [728, 172] on span "Copy the Code" at bounding box center [725, 172] width 41 height 8
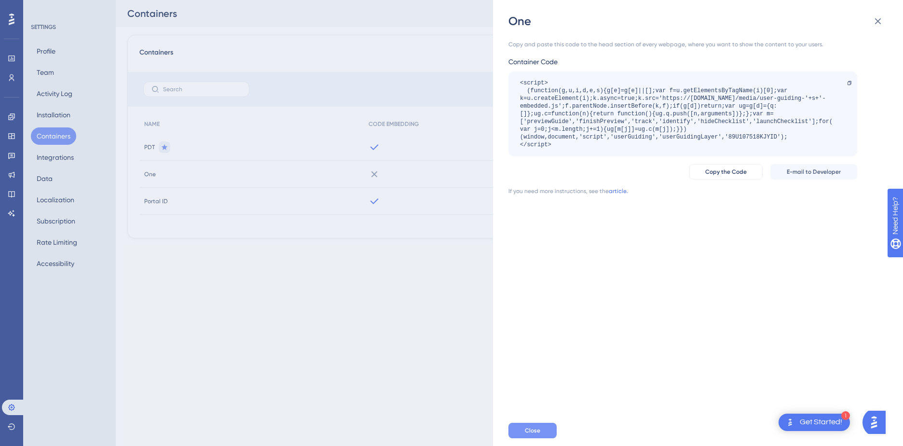
click at [534, 429] on span "Close" at bounding box center [532, 430] width 15 height 8
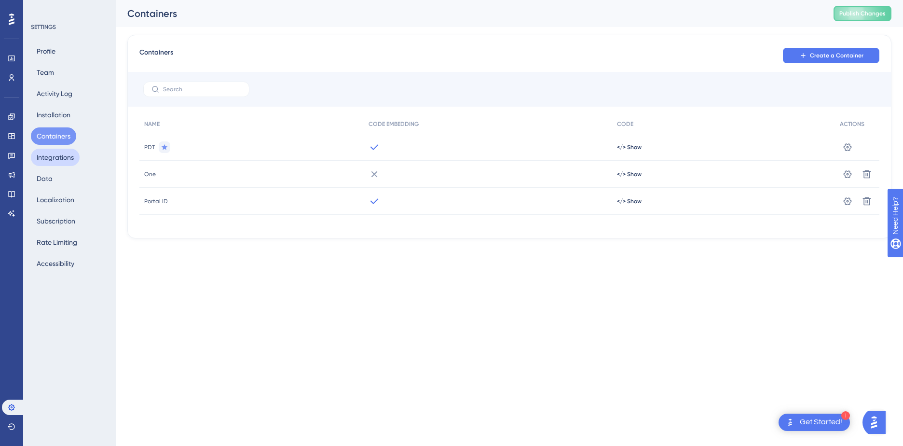
click at [74, 159] on button "Integrations" at bounding box center [55, 157] width 49 height 17
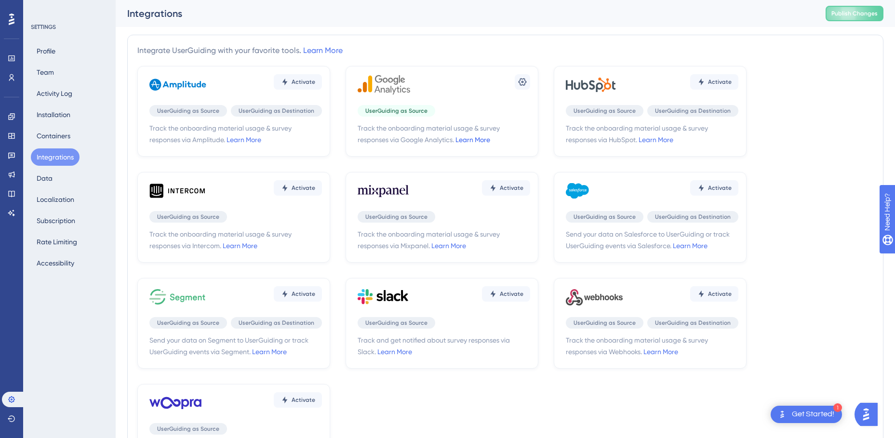
click at [482, 142] on link "Learn More" at bounding box center [473, 140] width 35 height 8
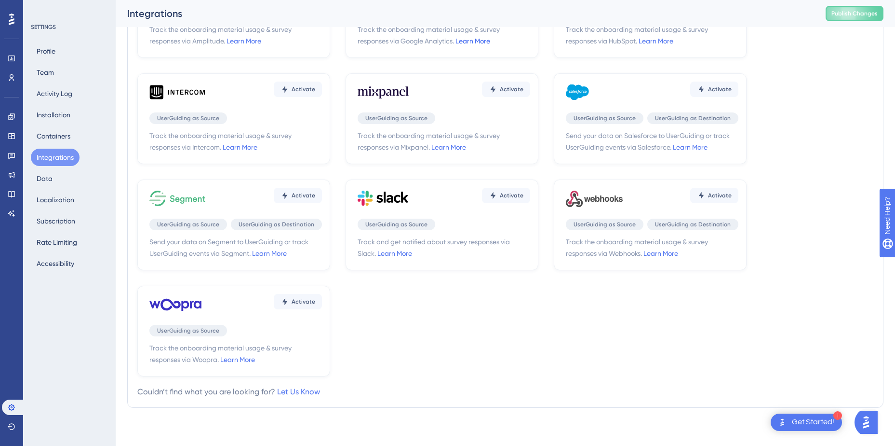
scroll to position [107, 0]
